Goal: Transaction & Acquisition: Purchase product/service

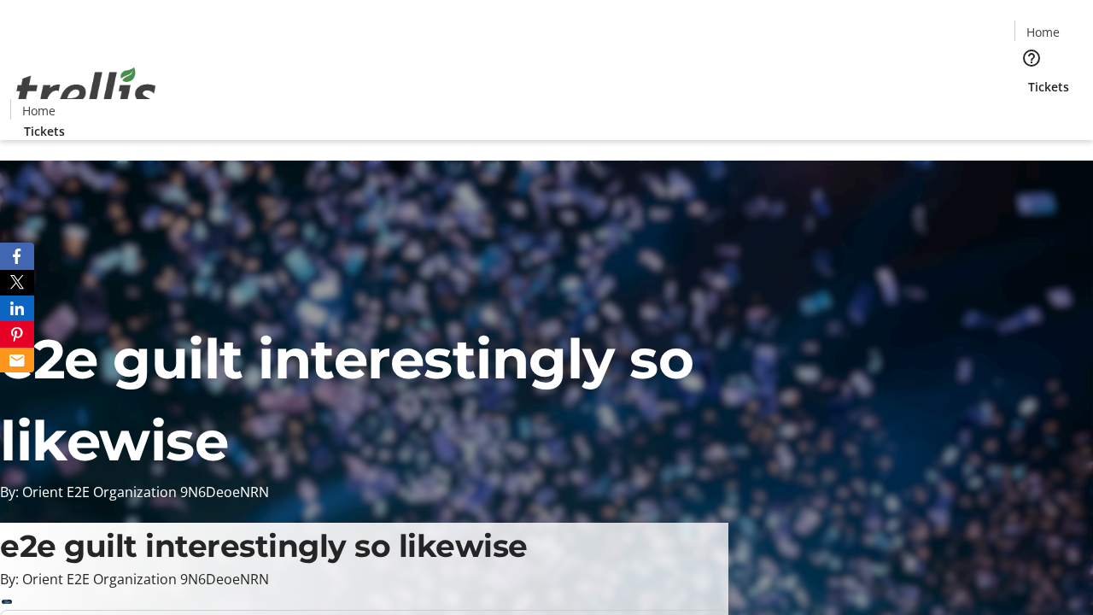
click at [1028, 78] on span "Tickets" at bounding box center [1048, 87] width 41 height 18
